Goal: Use online tool/utility: Use online tool/utility

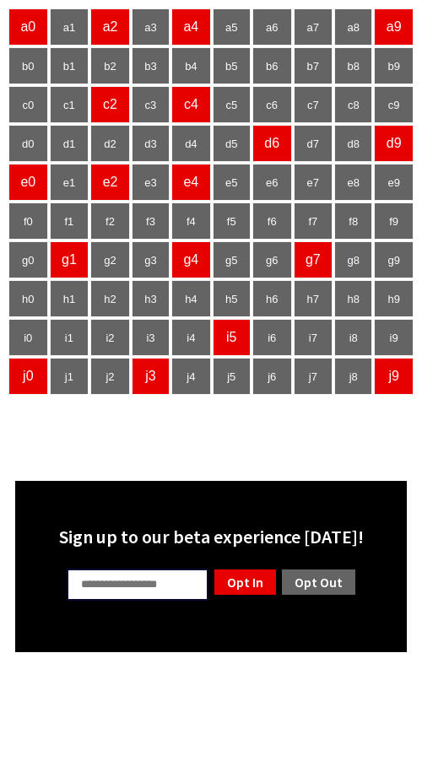
click at [169, 581] on input "text" at bounding box center [138, 585] width 142 height 32
type input "**"
click at [314, 592] on link "Opt Out" at bounding box center [318, 582] width 77 height 29
click at [219, 447] on body "a0 a1 a2 a3 a4 a5 a6 a7 a8 a9 b0 b1 b2 b3 b4 b5 b6 b7 b8 b9 c0 c1 c2 c3 c4 c5 c…" at bounding box center [211, 330] width 408 height 646
